Goal: Task Accomplishment & Management: Manage account settings

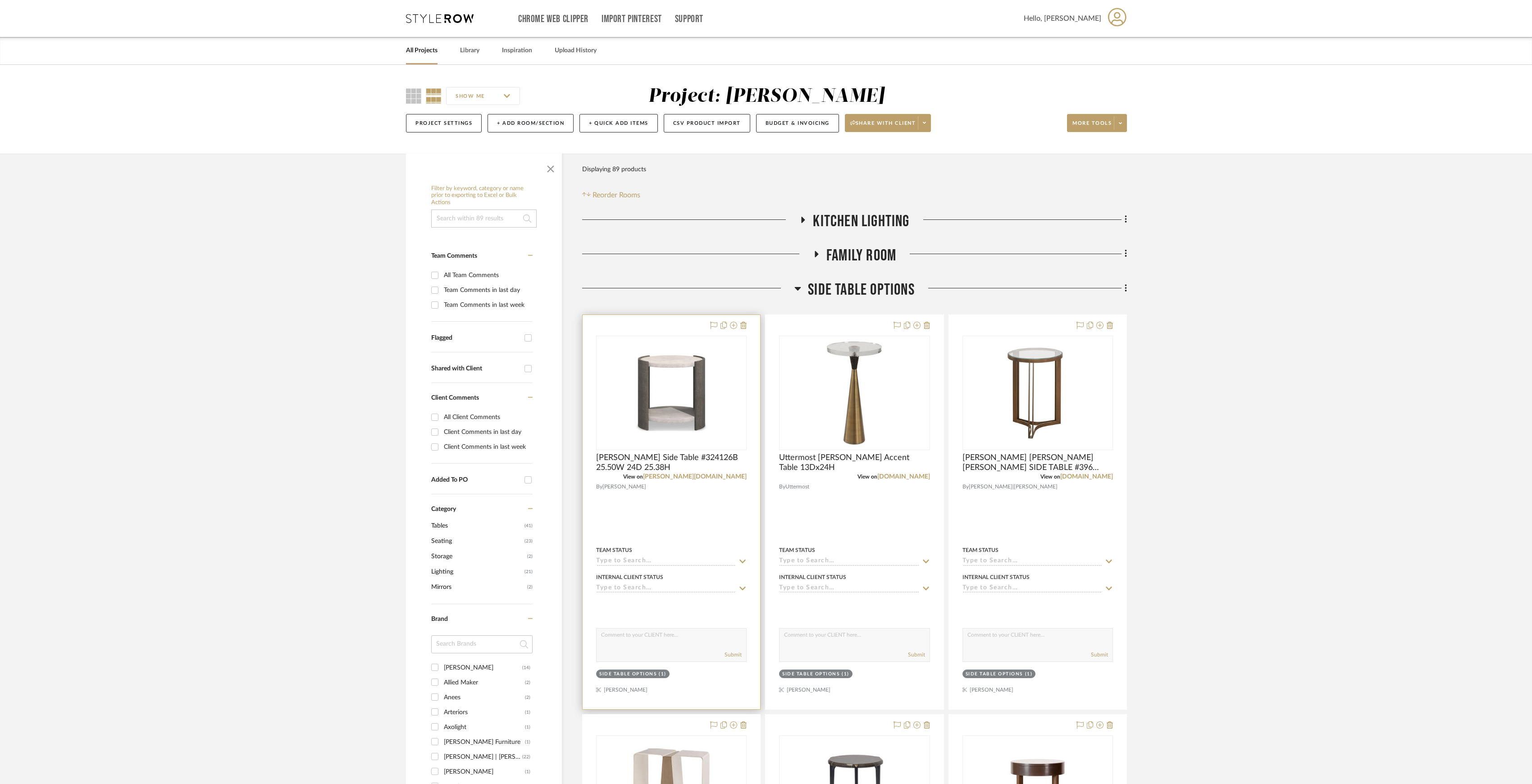
scroll to position [60, 0]
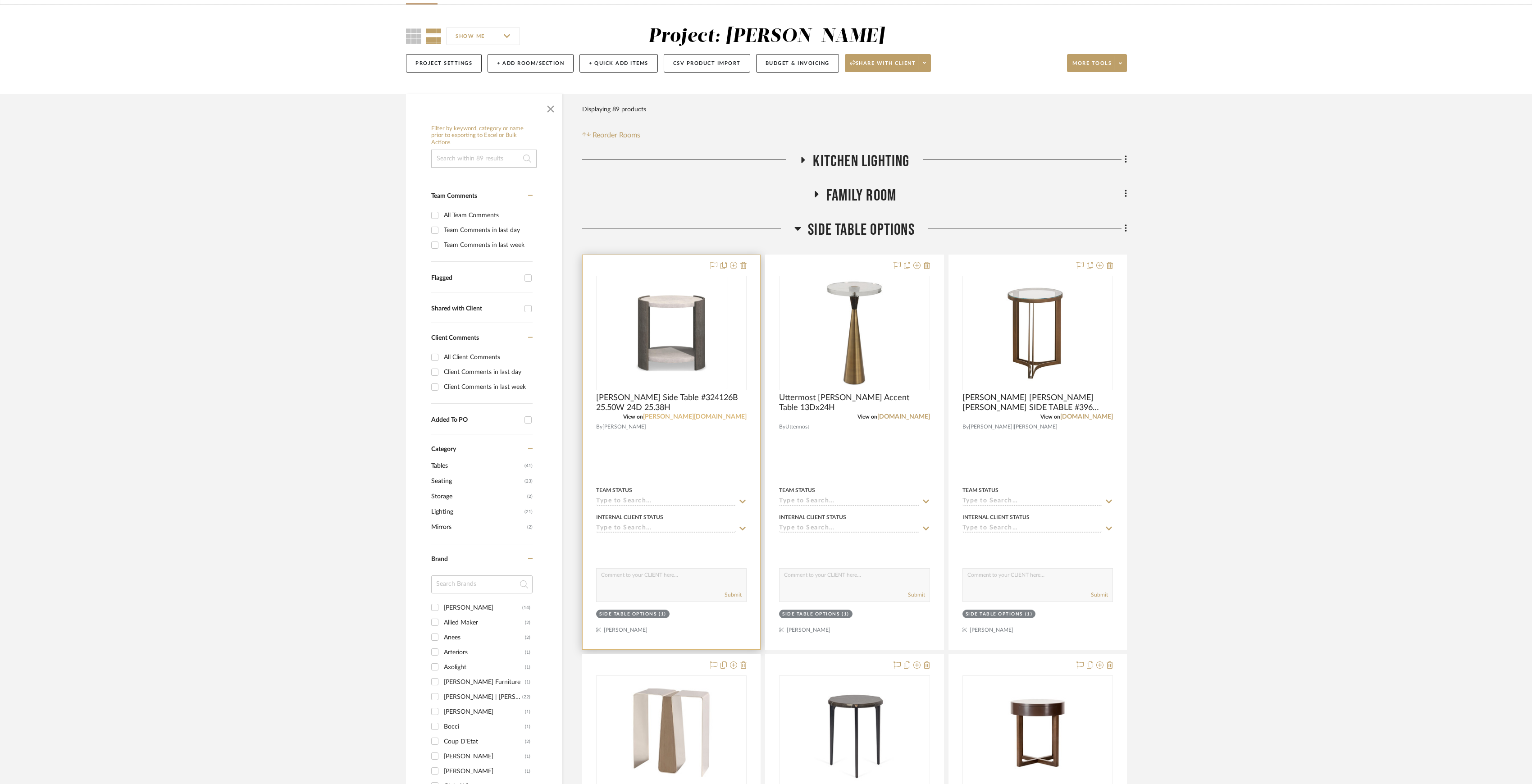
click at [726, 414] on link "[PERSON_NAME][DOMAIN_NAME]" at bounding box center [695, 416] width 103 height 6
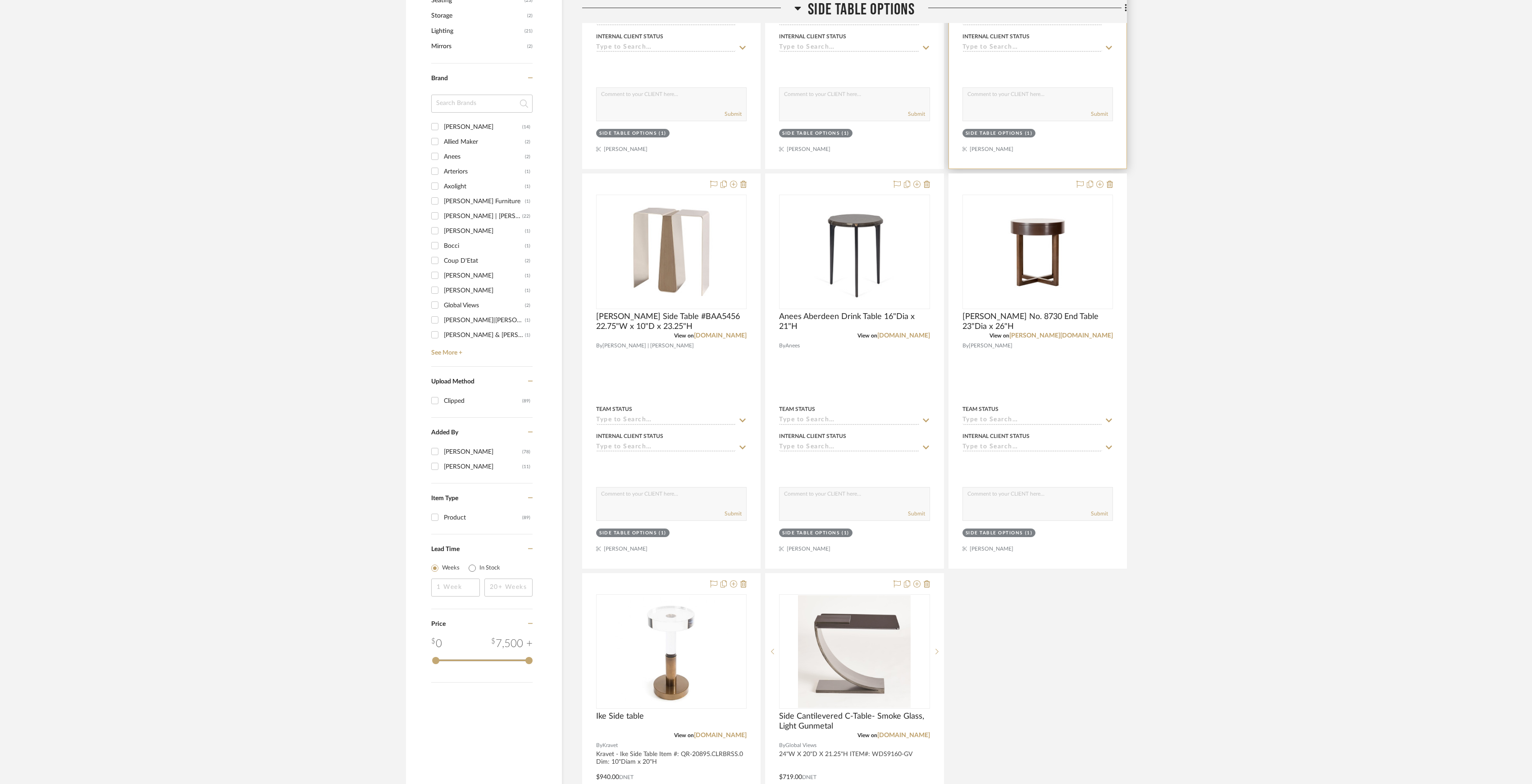
scroll to position [901, 0]
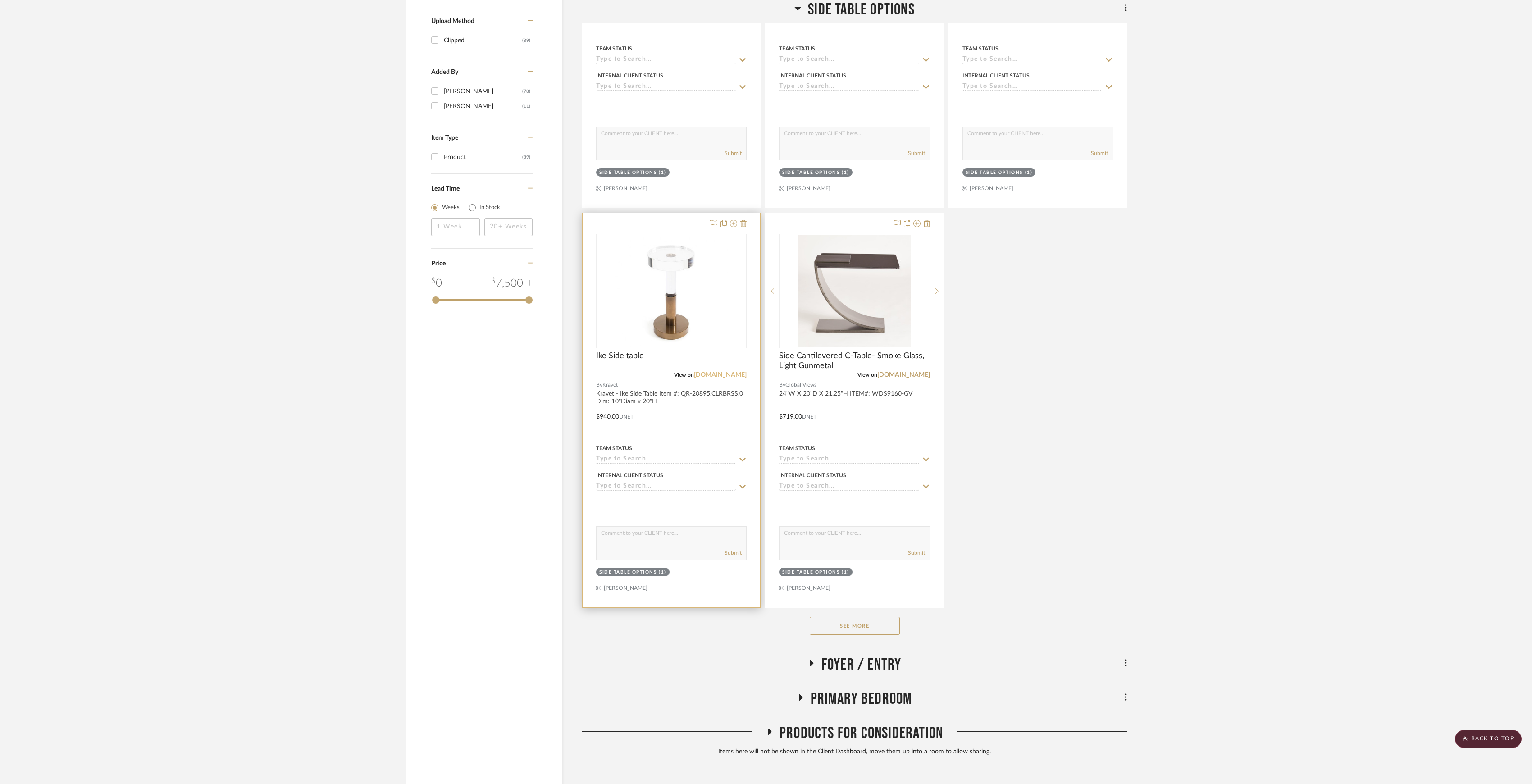
click at [733, 376] on link "[DOMAIN_NAME]" at bounding box center [720, 374] width 52 height 6
click at [743, 223] on icon at bounding box center [743, 223] width 6 height 7
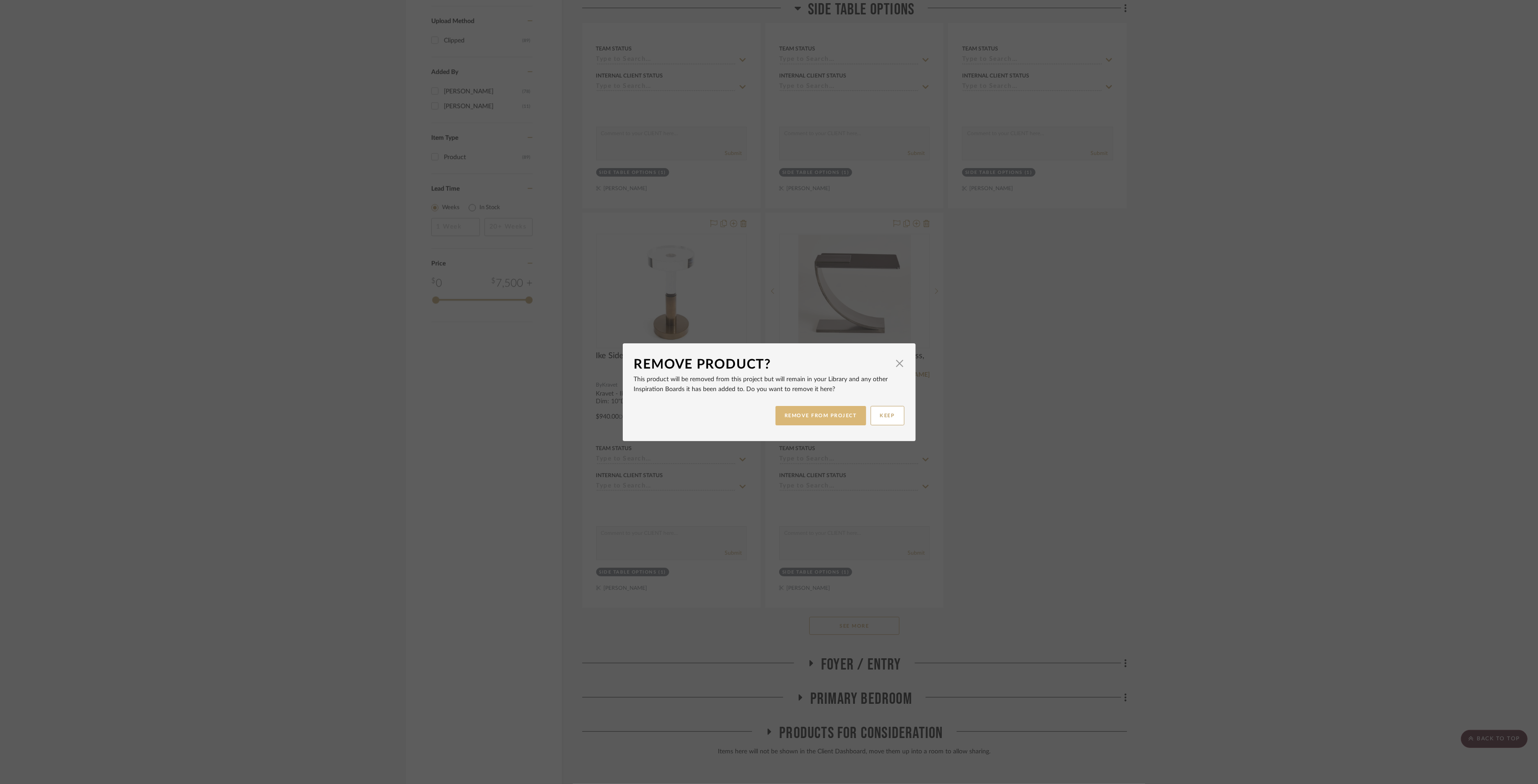
click at [835, 412] on button "REMOVE FROM PROJECT" at bounding box center [820, 416] width 90 height 19
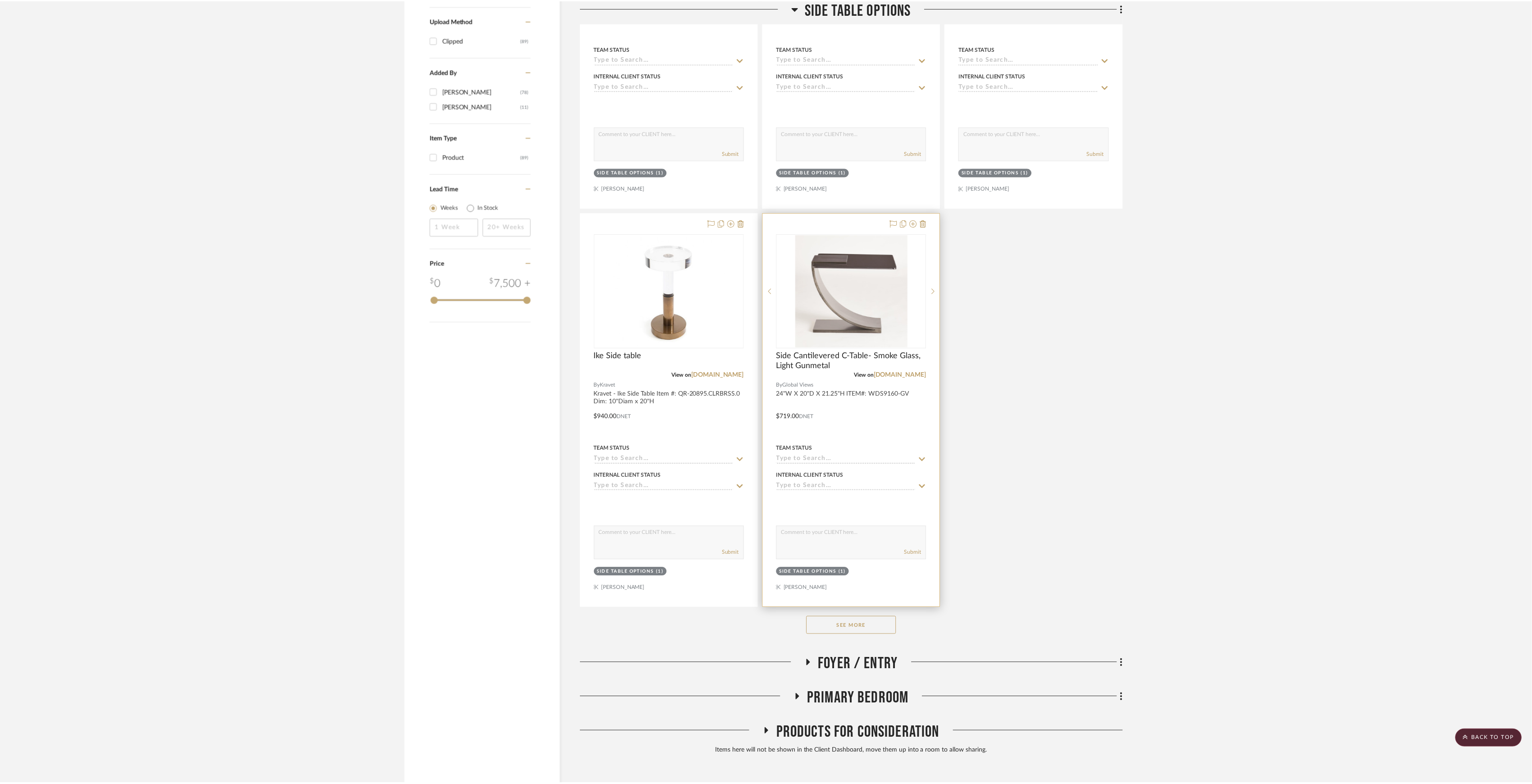
scroll to position [901, 0]
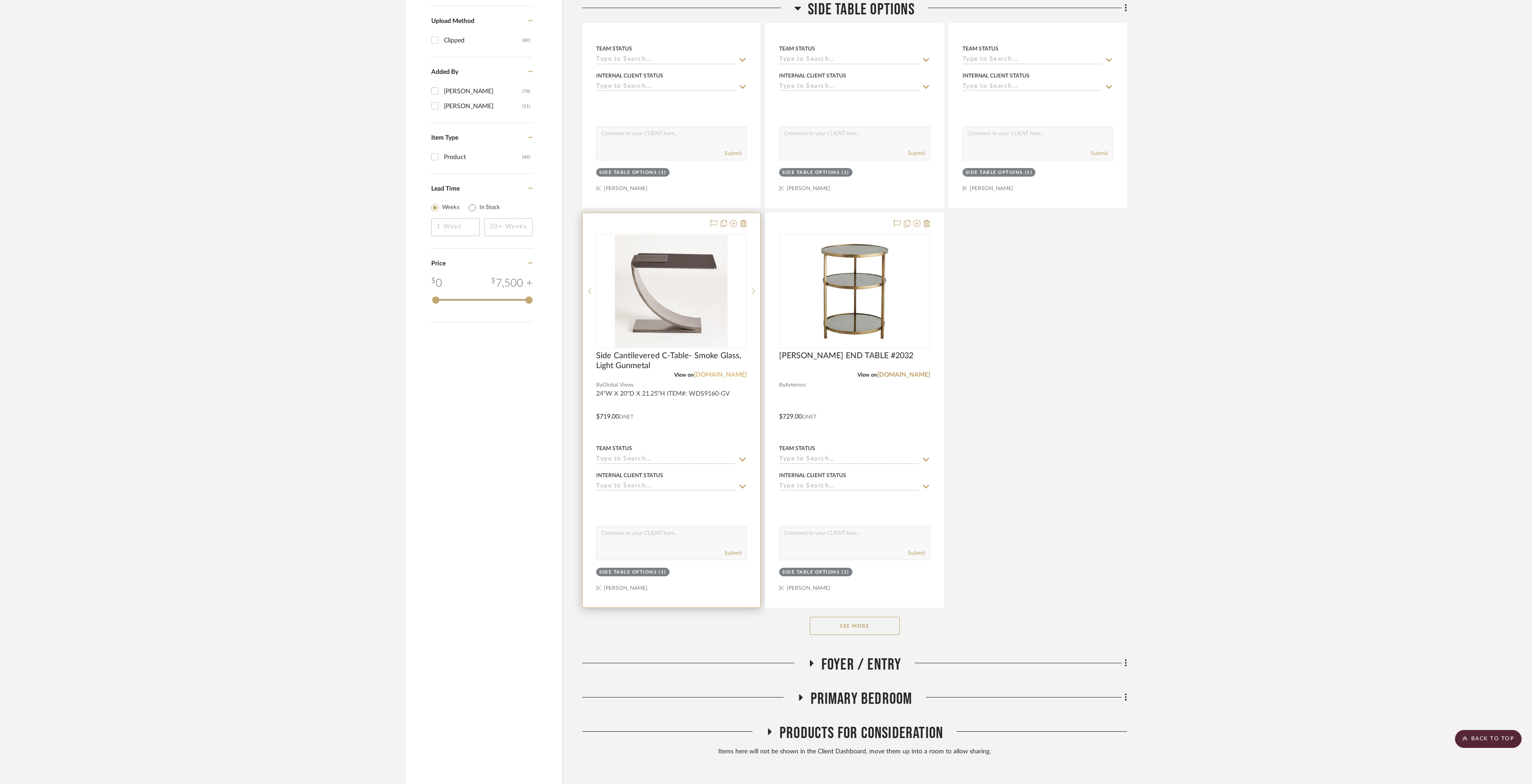
click at [734, 378] on link "[DOMAIN_NAME]" at bounding box center [720, 374] width 52 height 6
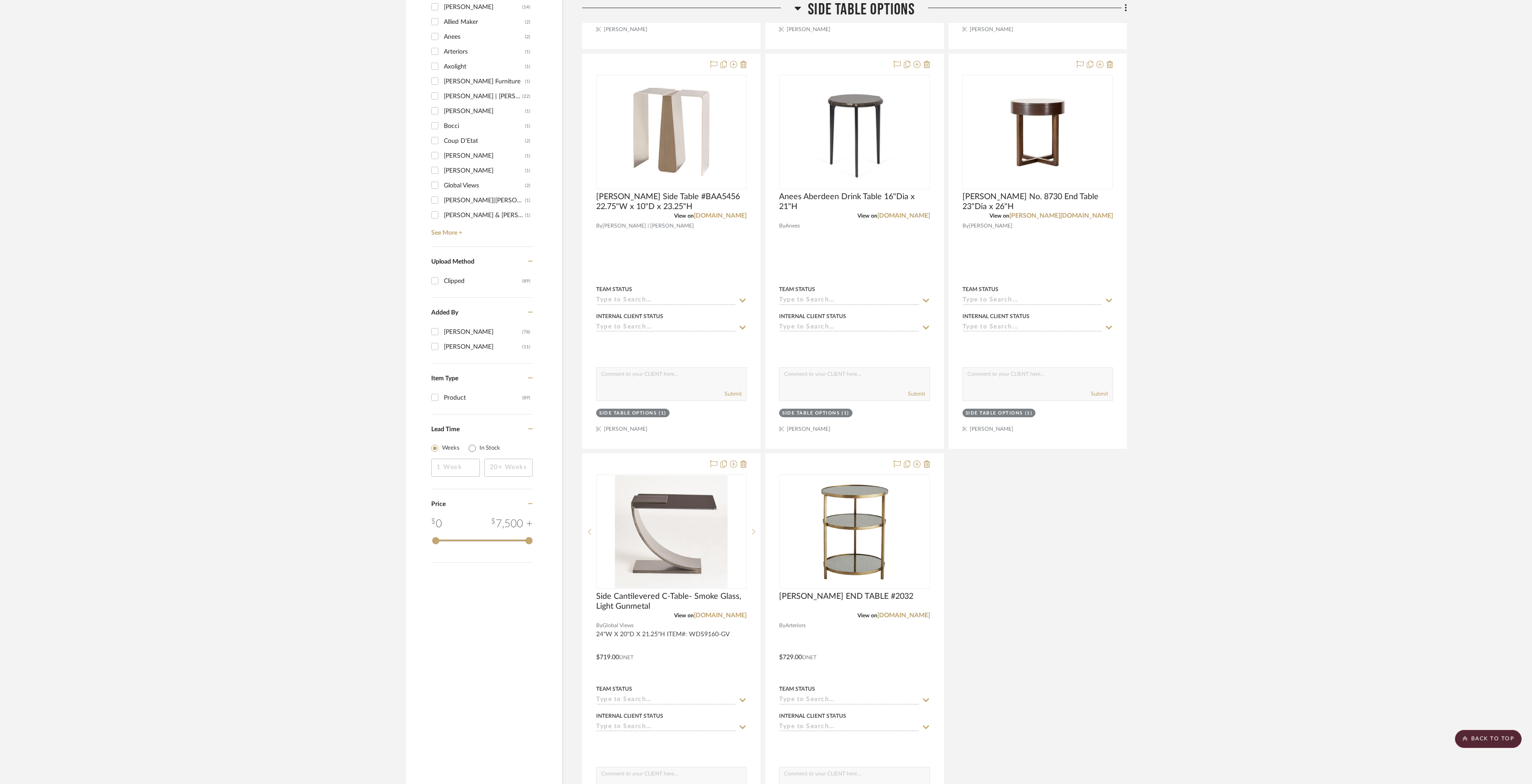
scroll to position [952, 0]
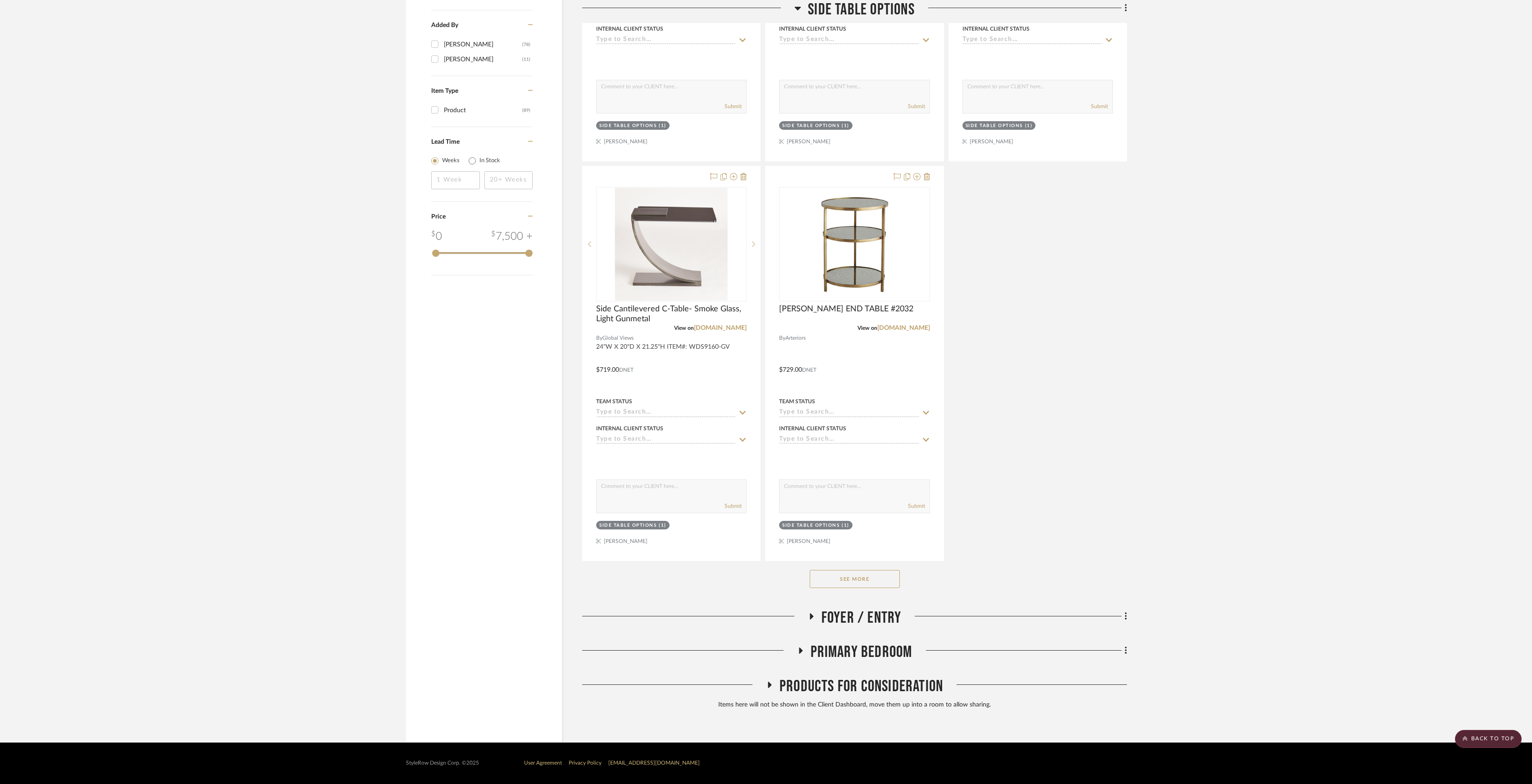
click at [853, 579] on button "See More" at bounding box center [855, 579] width 90 height 18
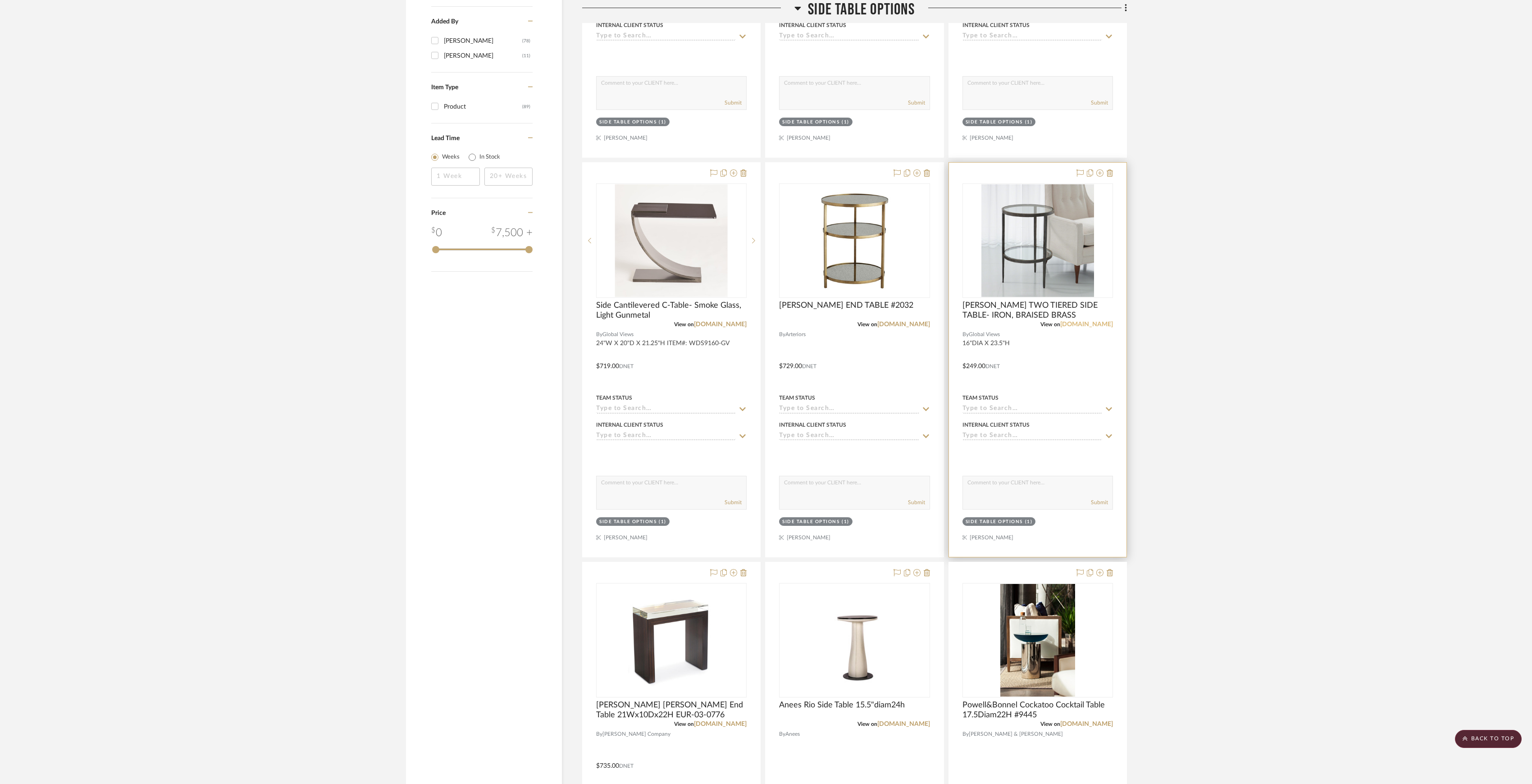
click at [1095, 325] on link "[DOMAIN_NAME]" at bounding box center [1086, 324] width 52 height 6
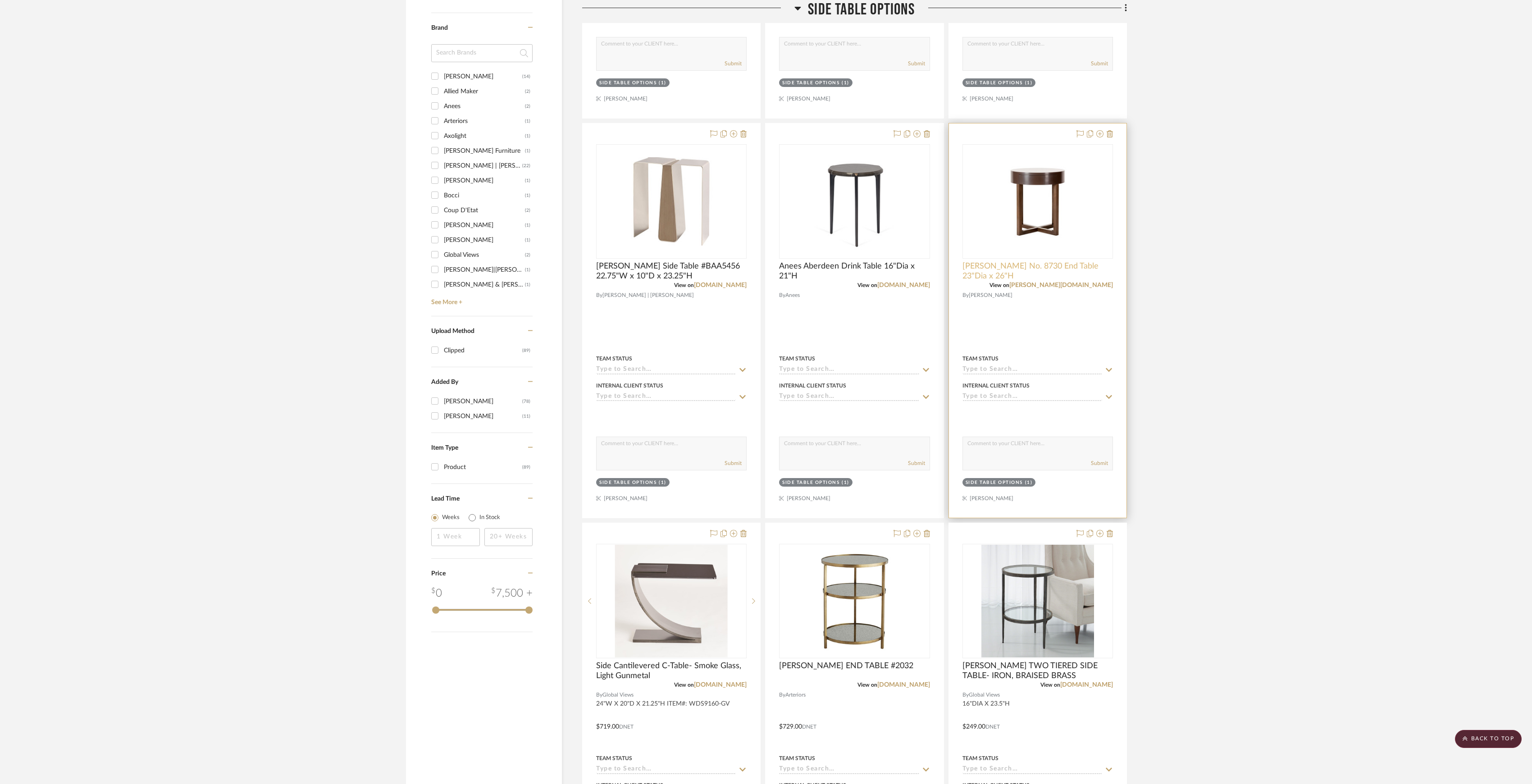
scroll to position [471, 0]
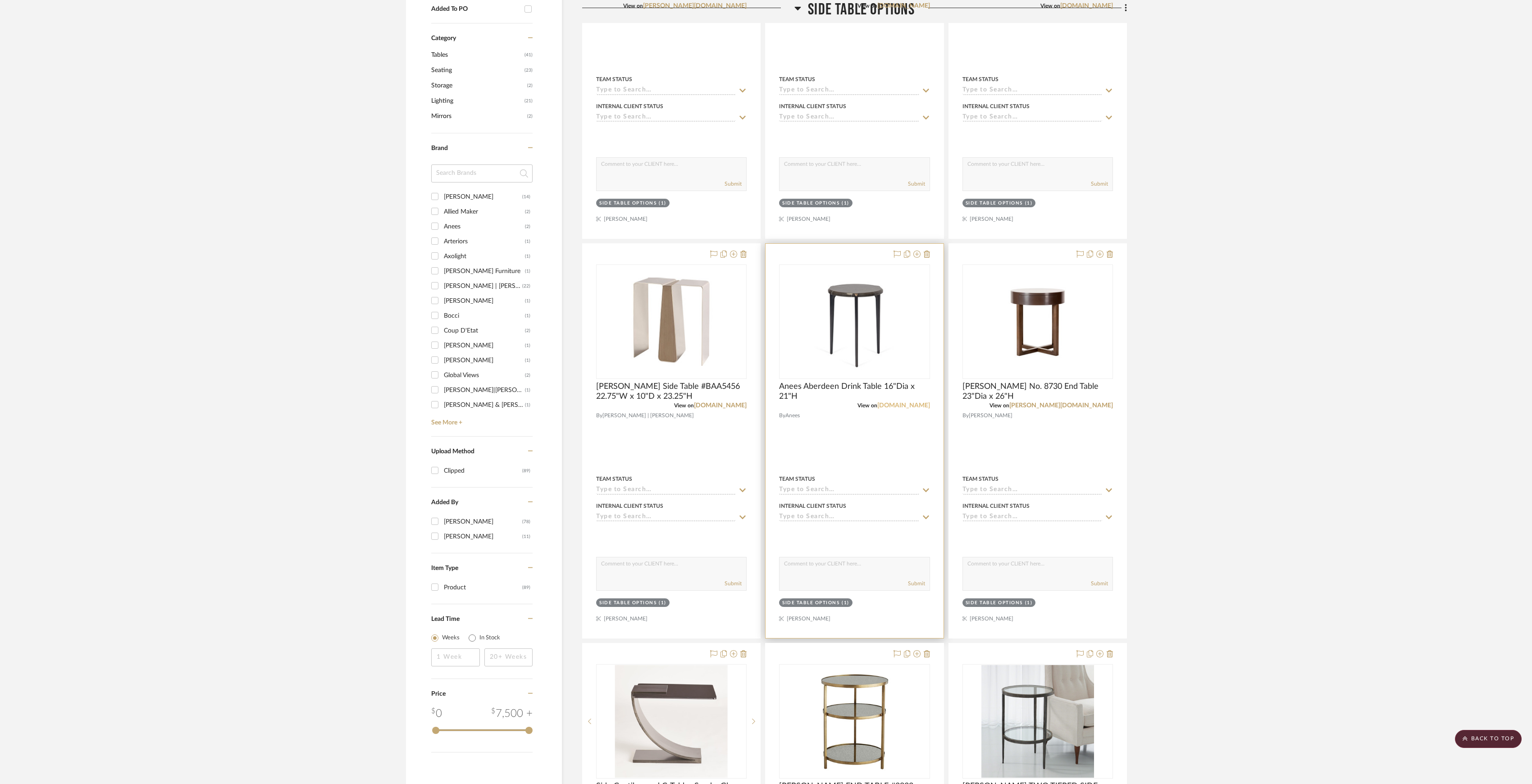
click at [902, 405] on link "[DOMAIN_NAME]" at bounding box center [904, 405] width 52 height 6
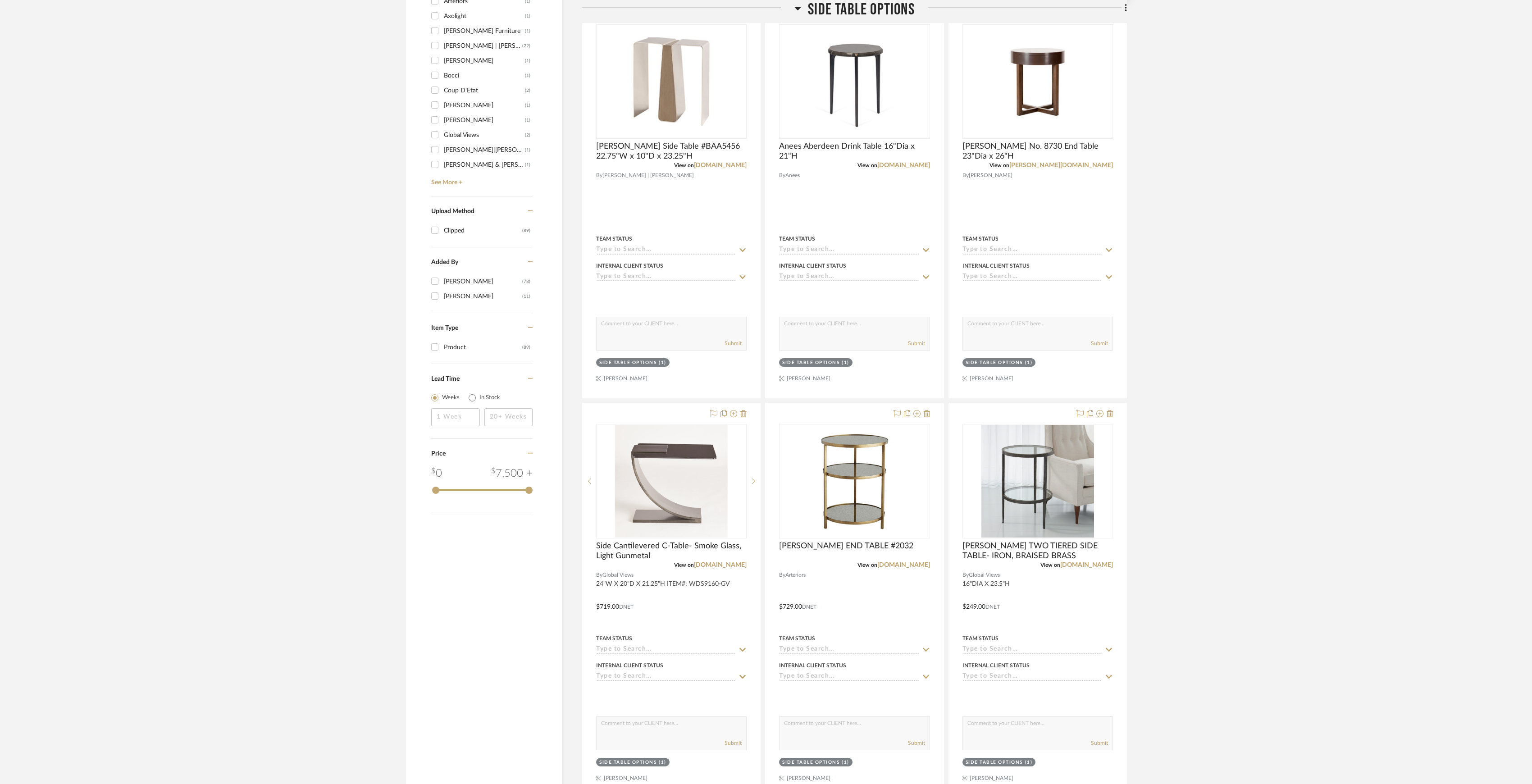
scroll to position [1192, 0]
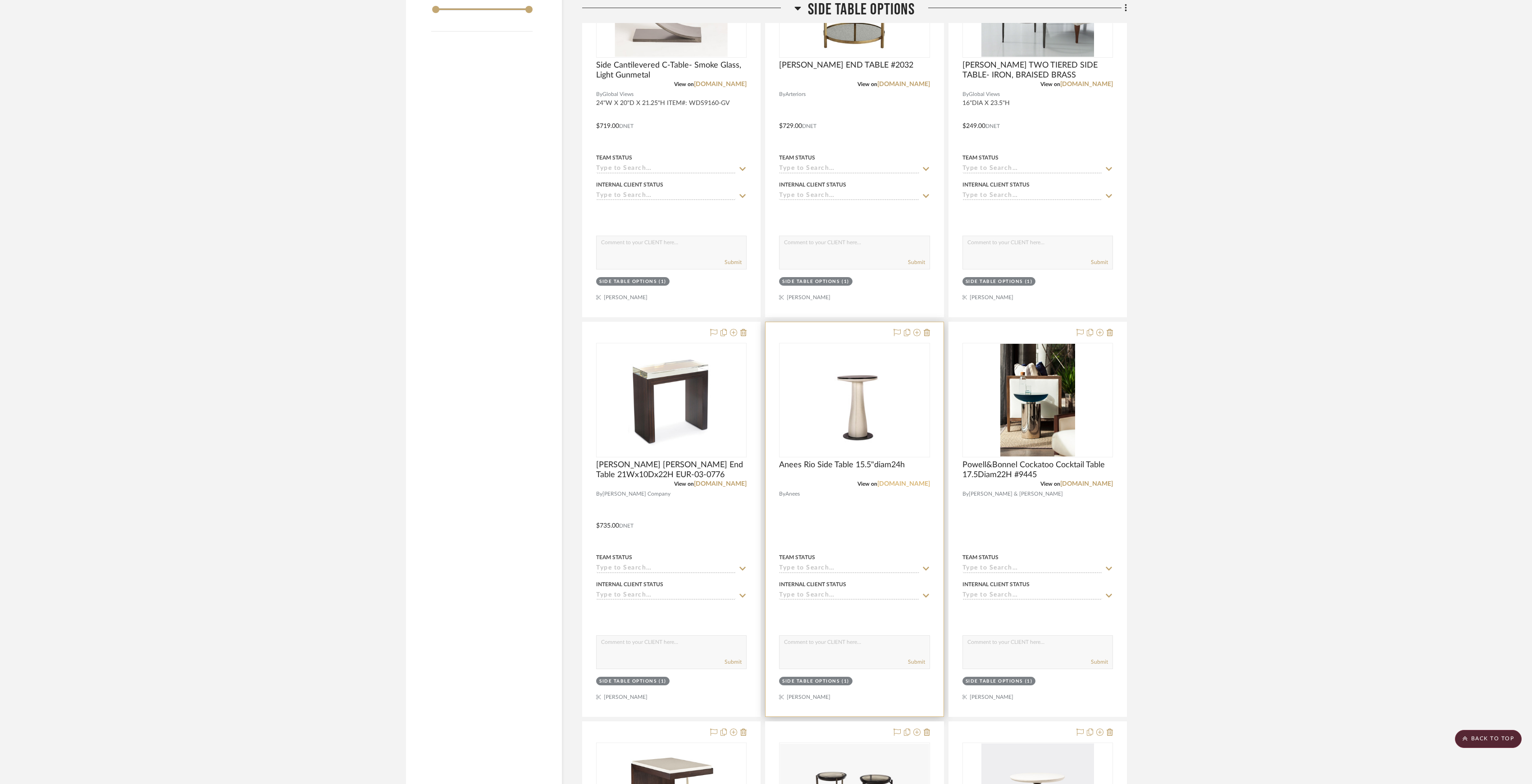
click at [921, 487] on link "[DOMAIN_NAME]" at bounding box center [904, 483] width 52 height 6
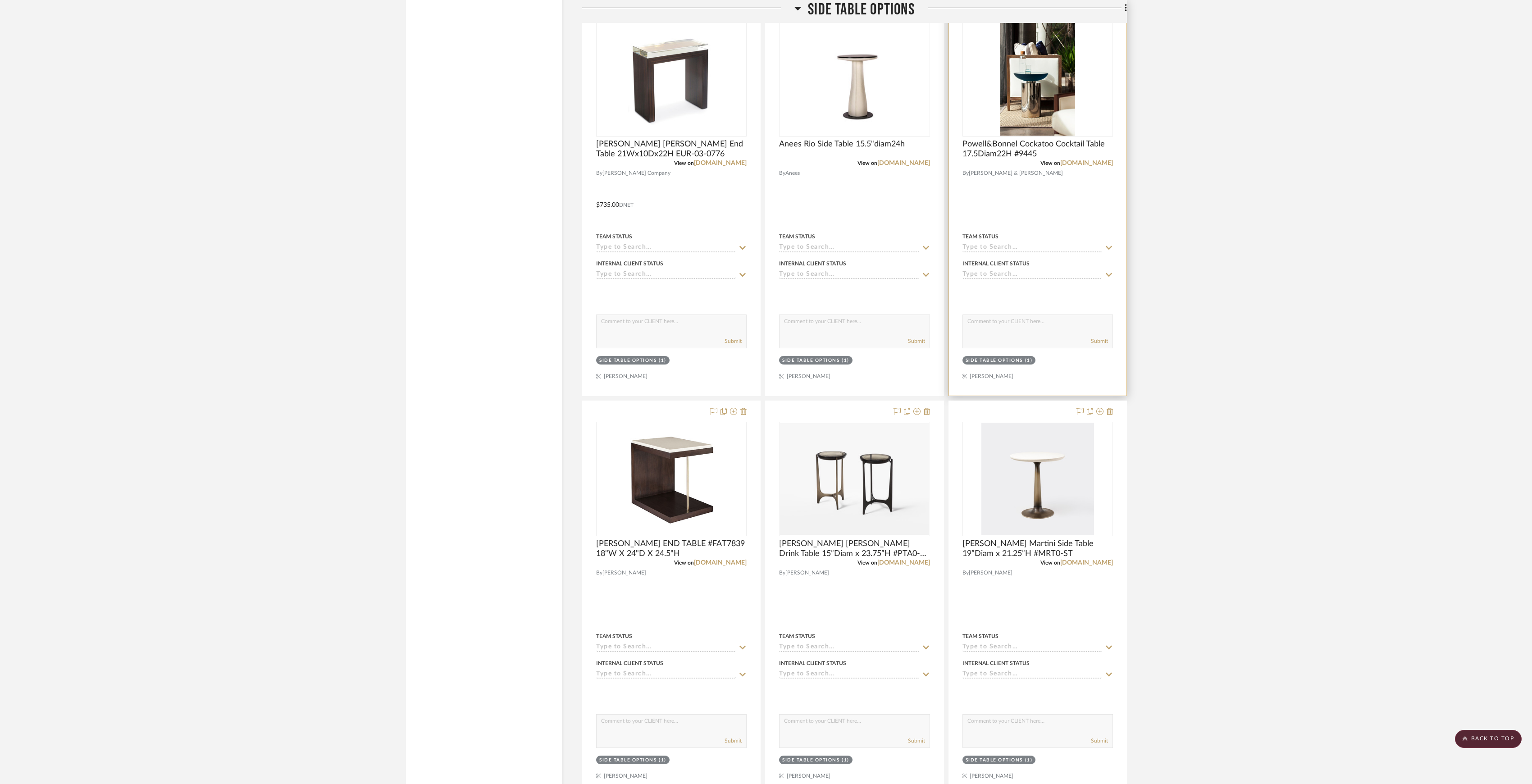
scroll to position [1452, 0]
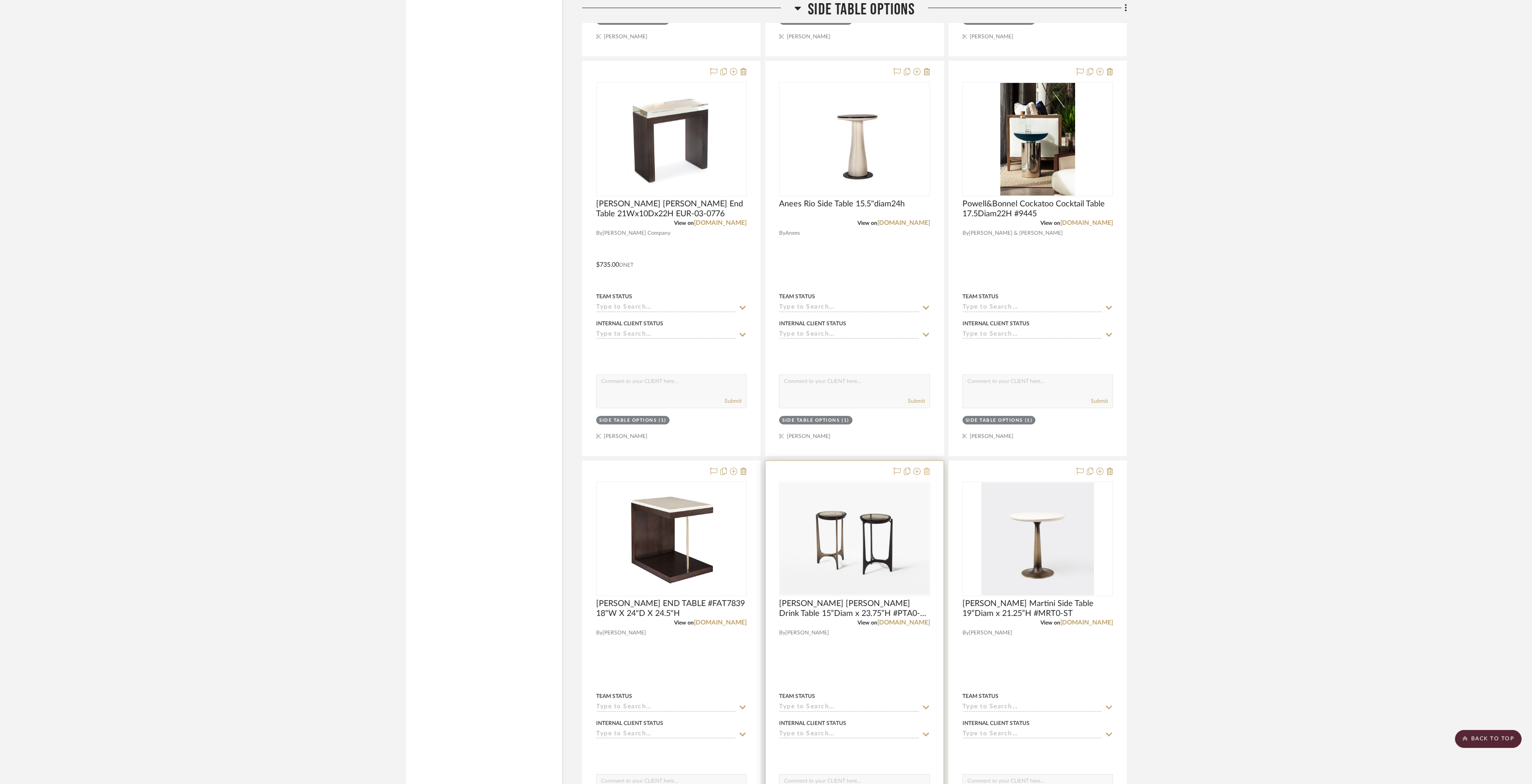
click at [928, 475] on icon at bounding box center [926, 471] width 6 height 7
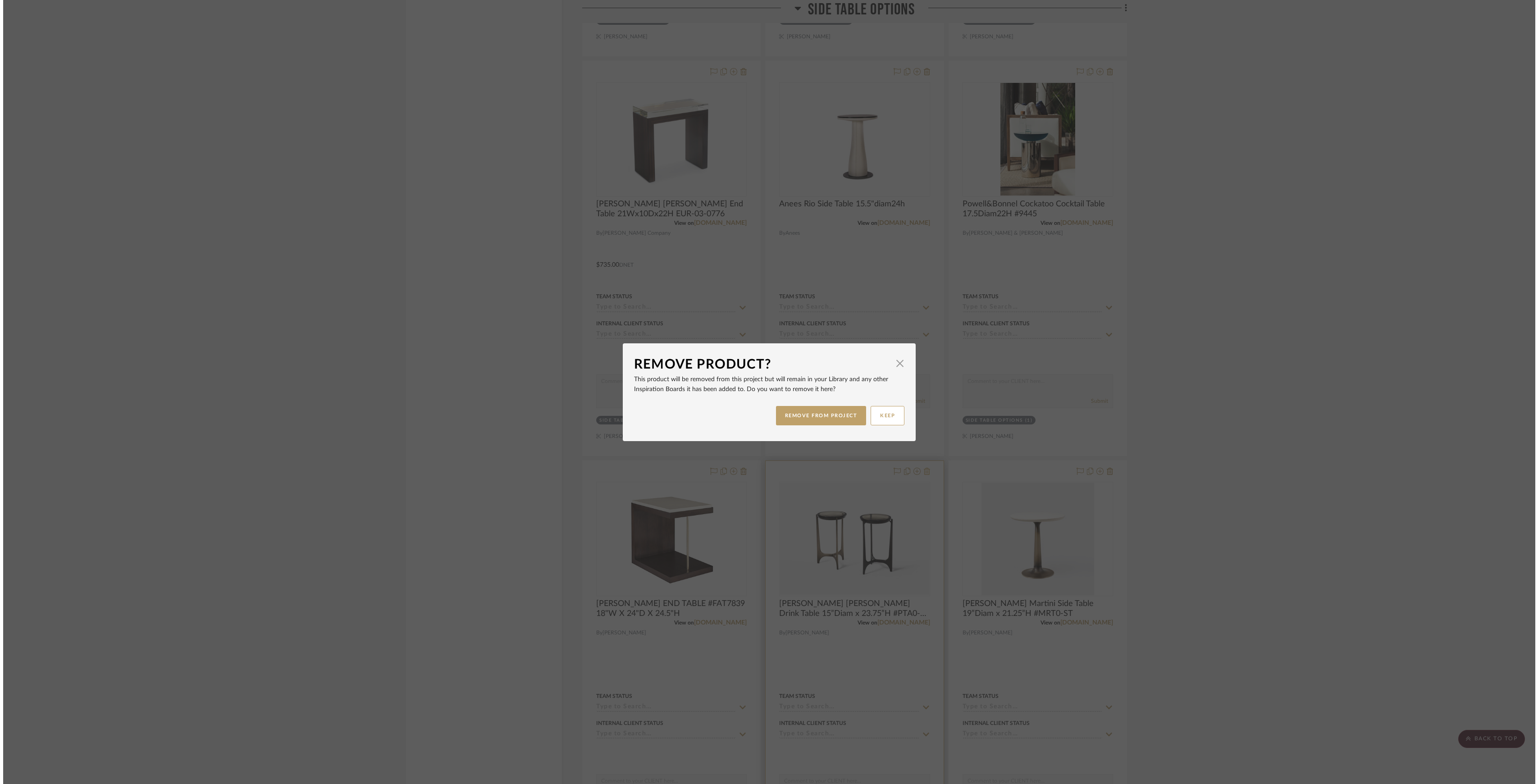
scroll to position [0, 0]
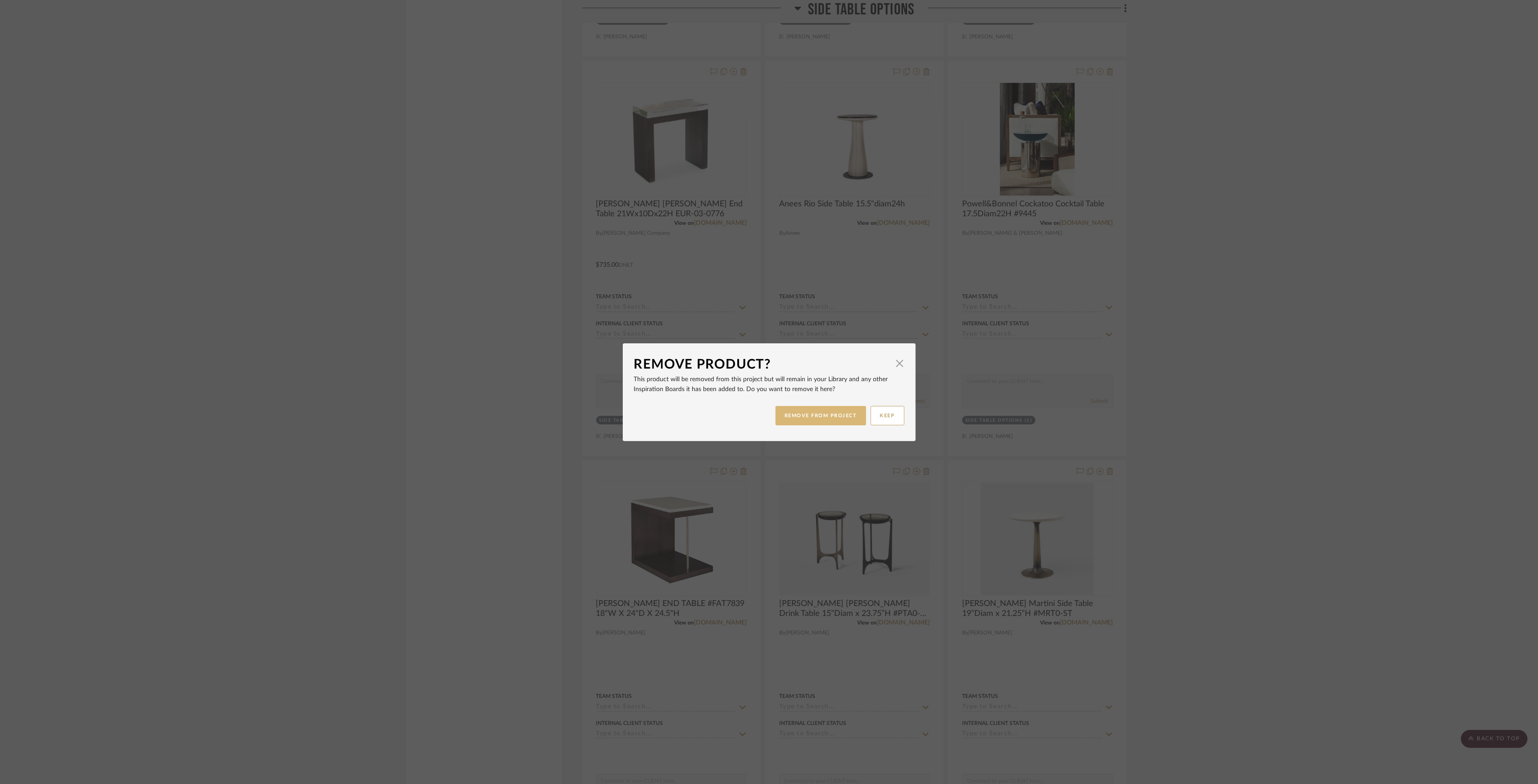
click at [830, 420] on button "REMOVE FROM PROJECT" at bounding box center [820, 416] width 90 height 19
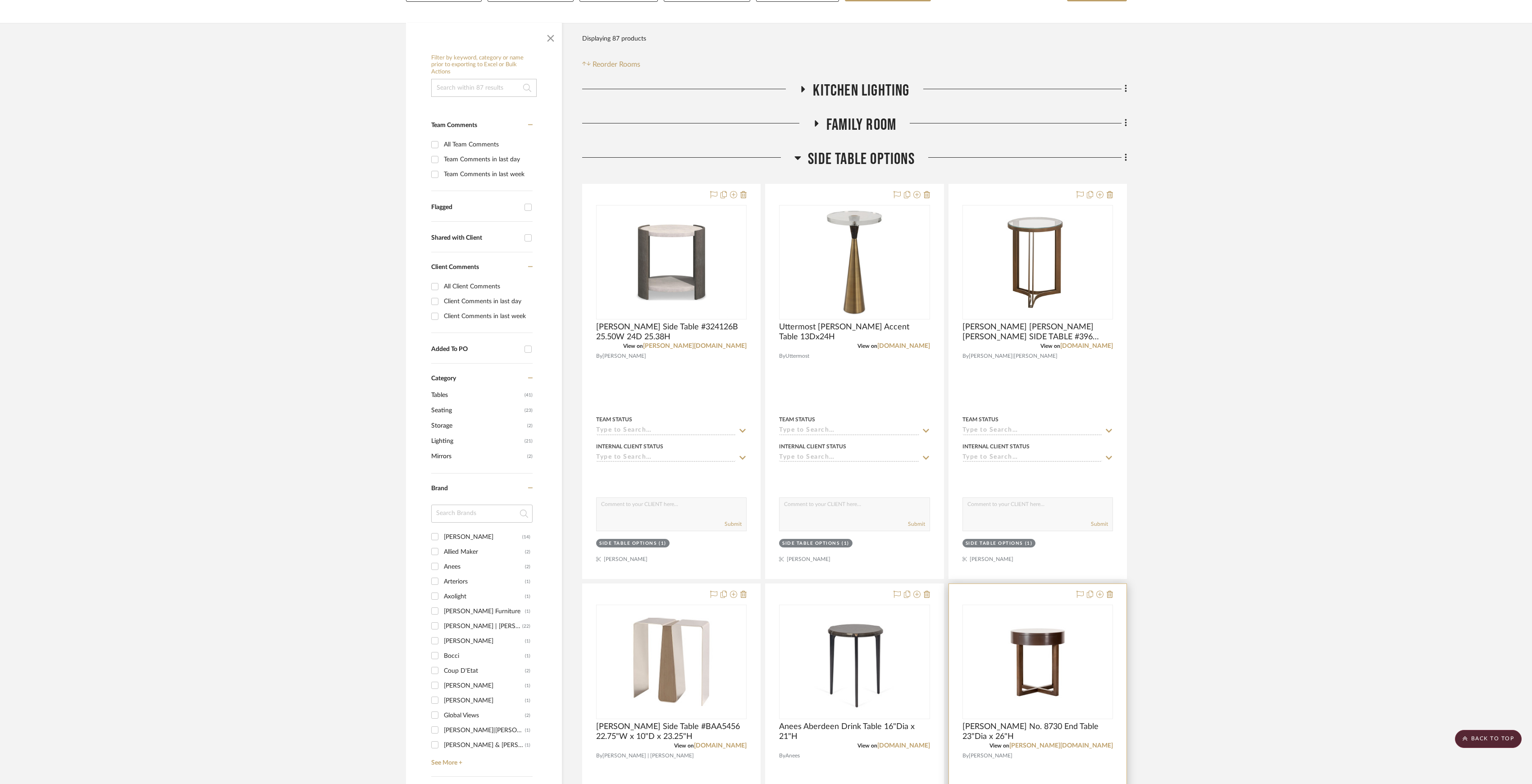
scroll to position [71, 0]
